Goal: Navigation & Orientation: Find specific page/section

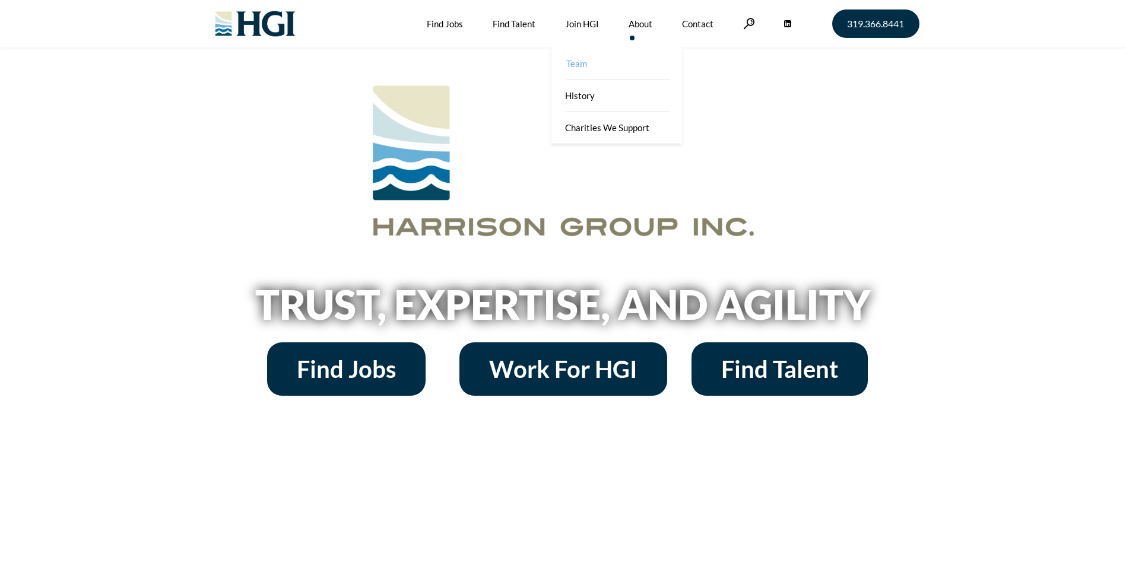
click at [642, 63] on link "Team" at bounding box center [618, 63] width 131 height 32
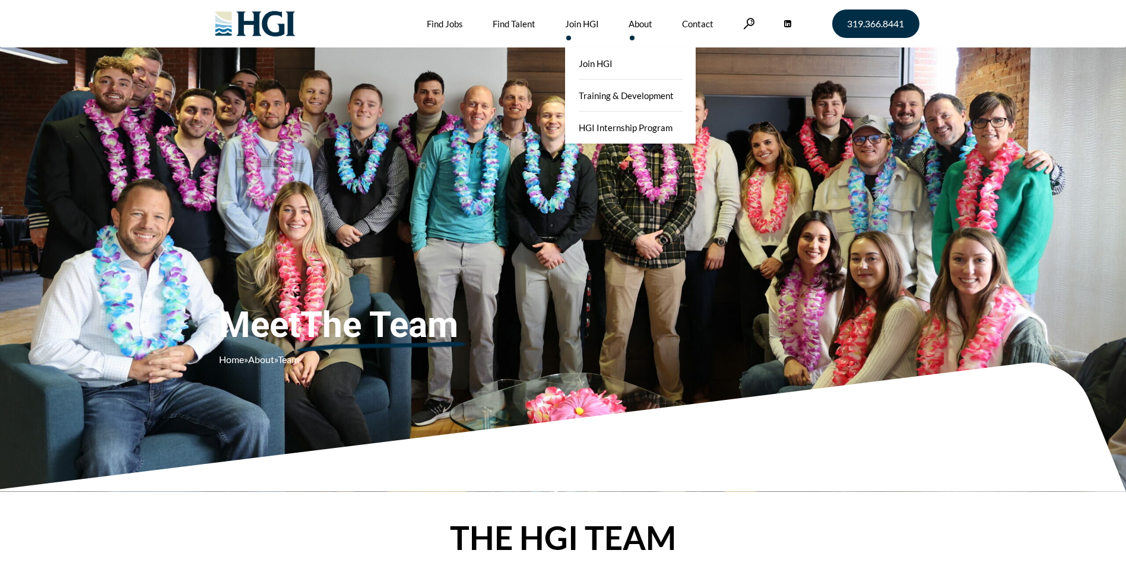
click at [579, 17] on link "Join HGI" at bounding box center [582, 23] width 34 height 47
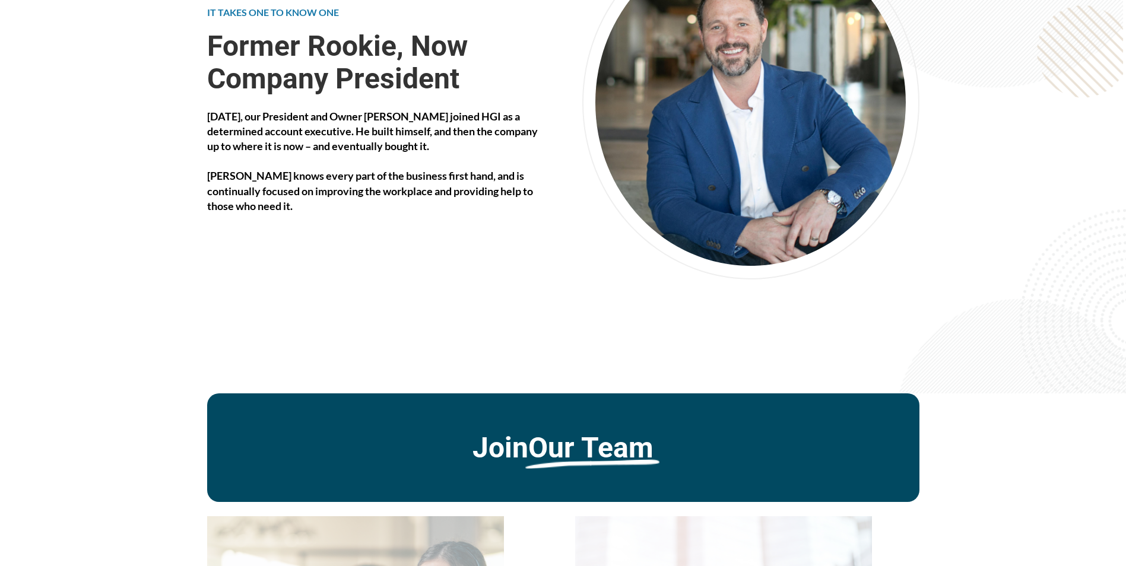
scroll to position [2196, 0]
